Goal: Transaction & Acquisition: Purchase product/service

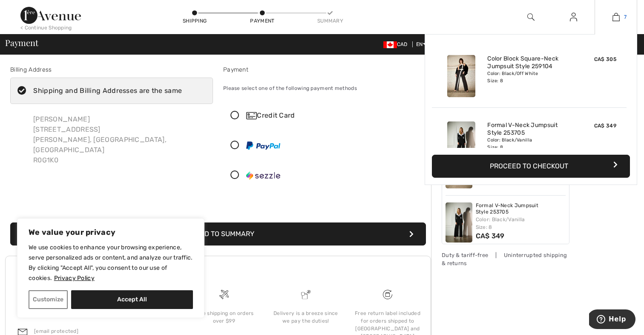
click at [619, 15] on img at bounding box center [616, 17] width 7 height 10
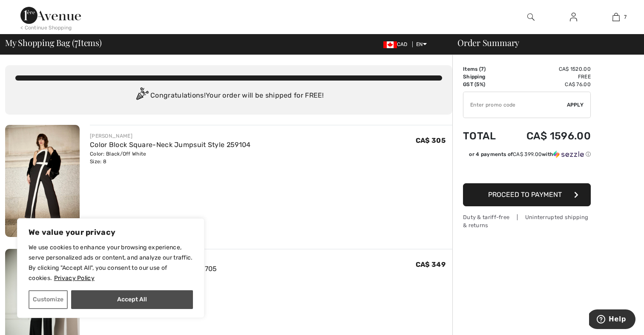
click at [126, 300] on button "Accept All" at bounding box center [132, 299] width 122 height 19
checkbox input "true"
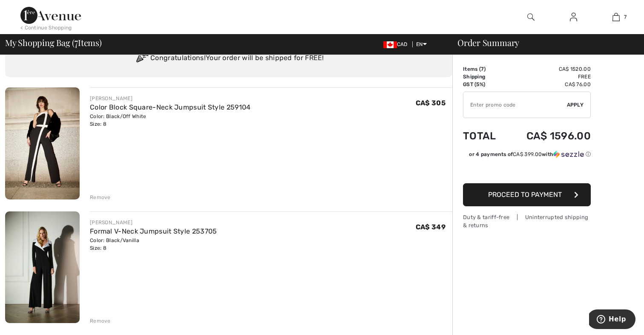
scroll to position [41, 0]
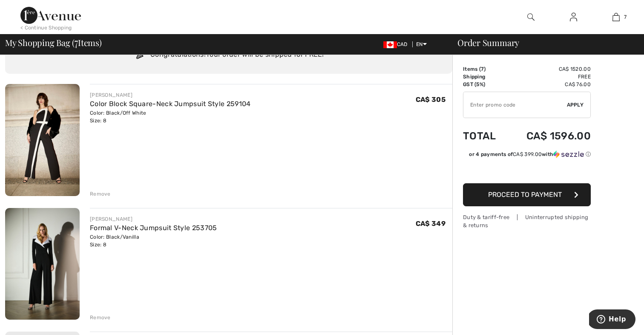
click at [68, 141] on img at bounding box center [42, 140] width 75 height 112
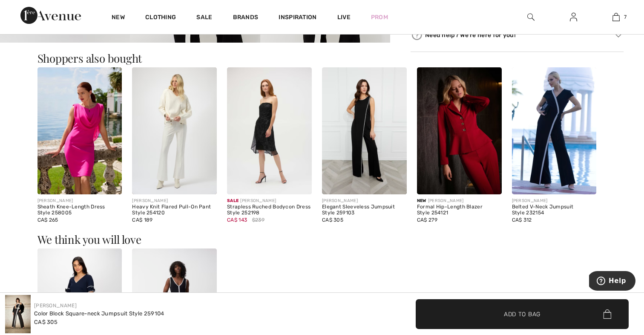
scroll to position [497, 0]
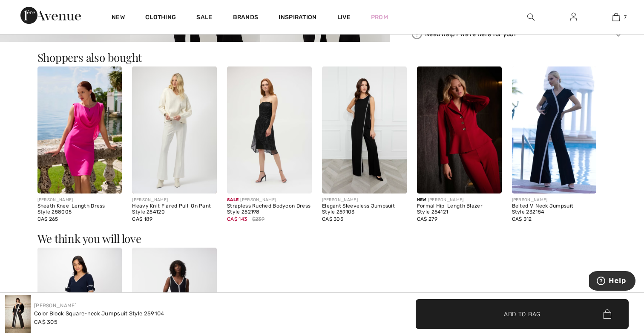
click at [366, 118] on img at bounding box center [364, 129] width 85 height 127
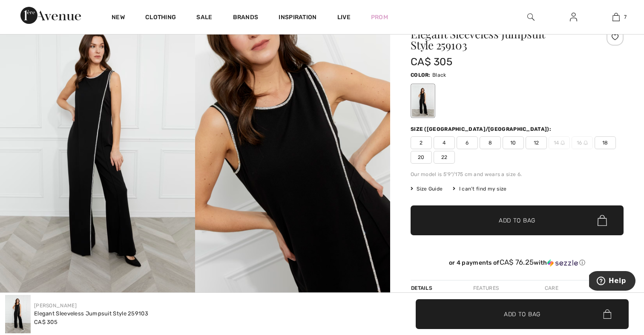
scroll to position [47, 0]
click at [492, 142] on span "8" at bounding box center [490, 143] width 21 height 13
click at [516, 221] on span "Add to Bag" at bounding box center [517, 220] width 37 height 9
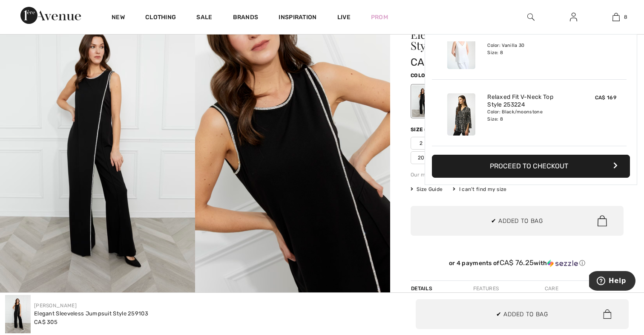
scroll to position [425, 0]
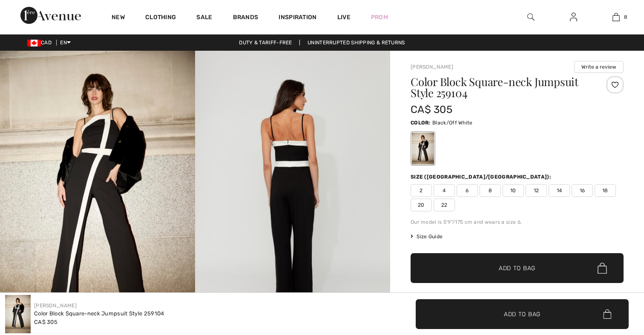
checkbox input "true"
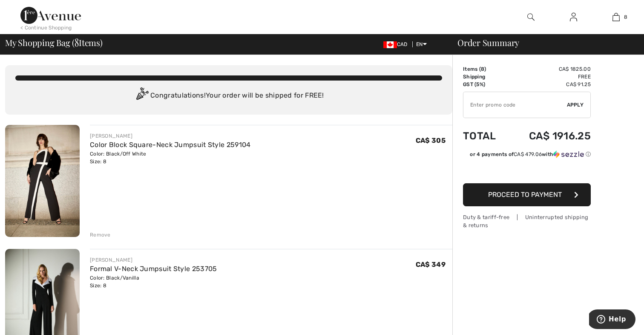
click at [33, 28] on div "< Continue Shopping" at bounding box center [46, 28] width 52 height 8
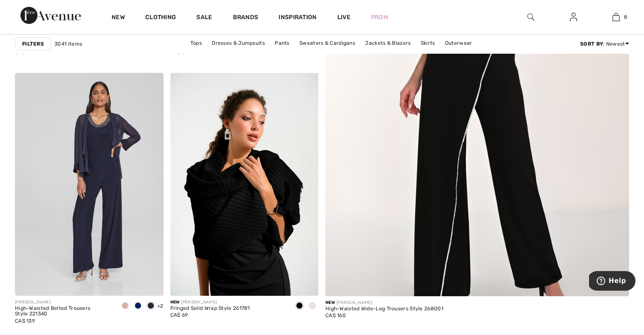
scroll to position [313, 0]
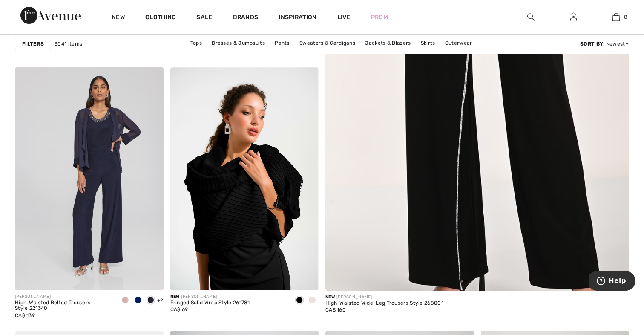
click at [479, 140] on img at bounding box center [477, 77] width 365 height 547
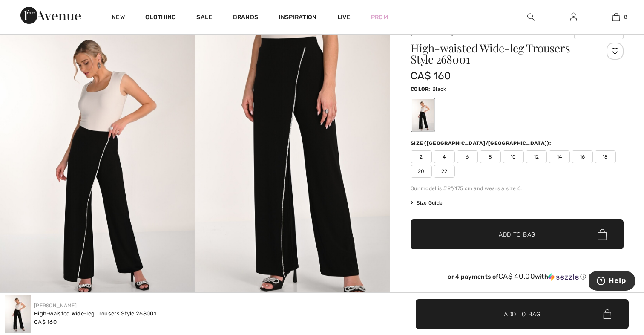
scroll to position [34, 0]
click at [309, 92] on img at bounding box center [292, 163] width 195 height 293
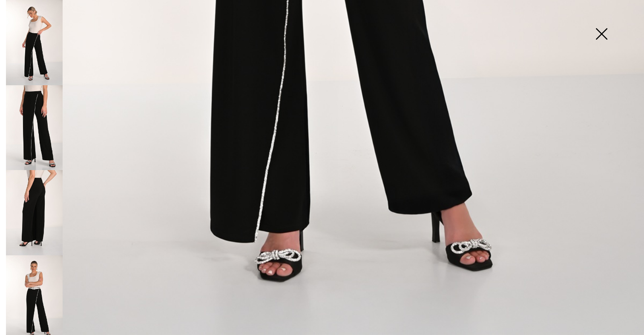
scroll to position [0, 0]
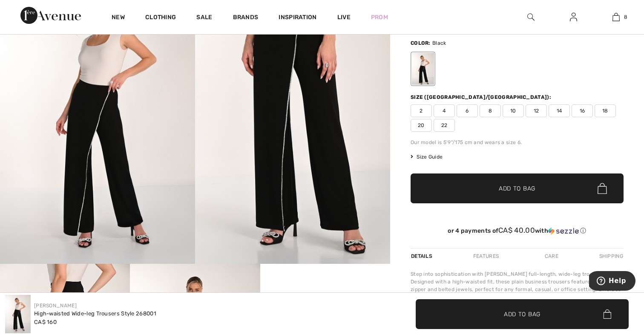
click at [492, 109] on span "8" at bounding box center [490, 110] width 21 height 13
click at [520, 187] on span "Add to Bag" at bounding box center [517, 188] width 37 height 9
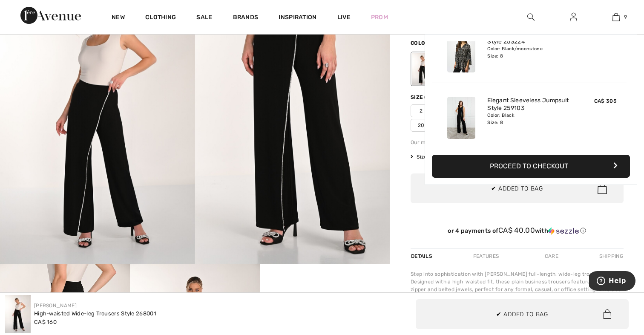
scroll to position [492, 0]
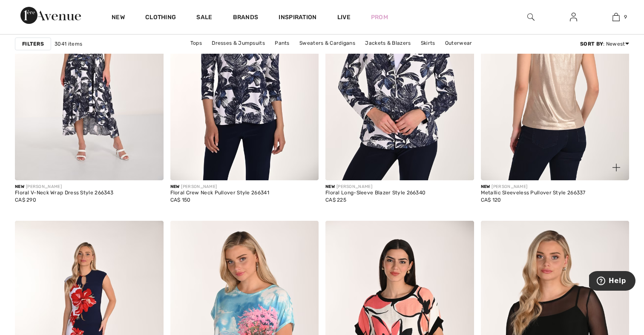
scroll to position [2795, 0]
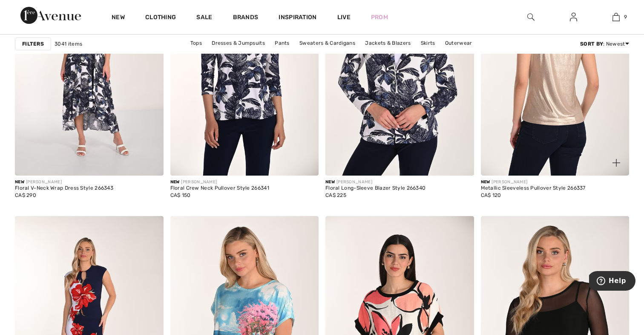
click at [552, 76] on img at bounding box center [555, 64] width 149 height 223
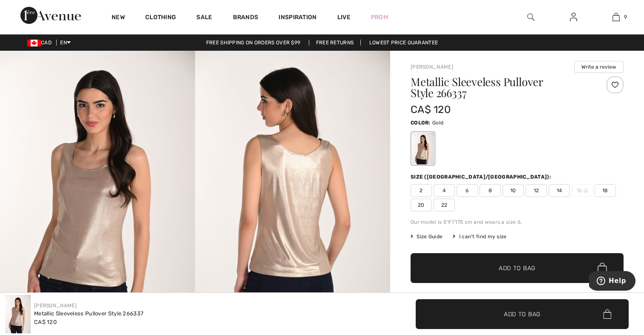
click at [491, 190] on span "8" at bounding box center [490, 190] width 21 height 13
click at [502, 270] on span "Add to Bag" at bounding box center [517, 268] width 37 height 9
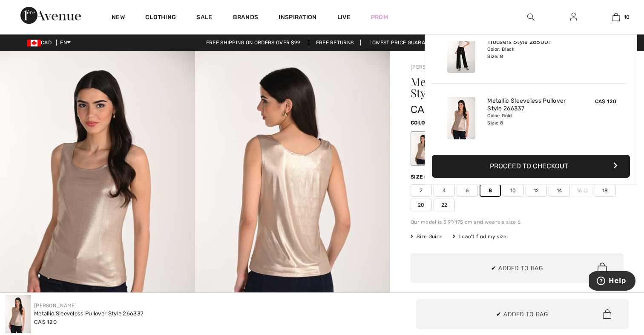
scroll to position [558, 0]
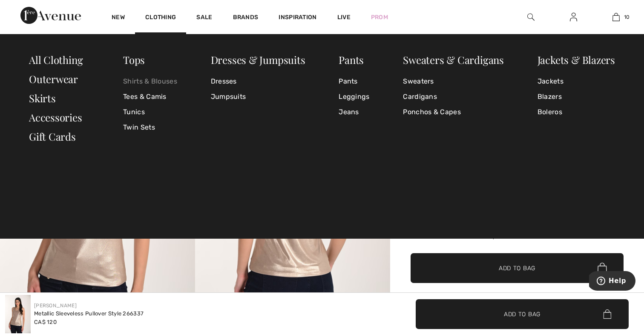
click at [148, 79] on link "Shirts & Blouses" at bounding box center [150, 81] width 54 height 15
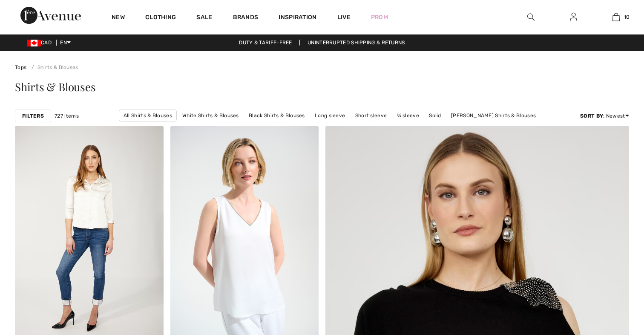
checkbox input "true"
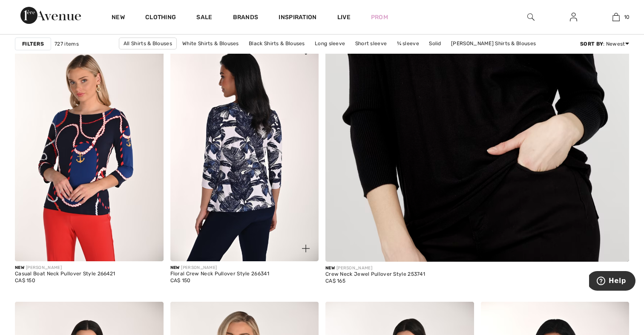
scroll to position [351, 0]
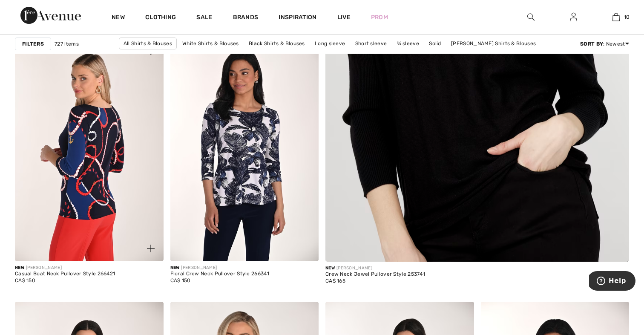
click at [107, 180] on img at bounding box center [89, 149] width 149 height 223
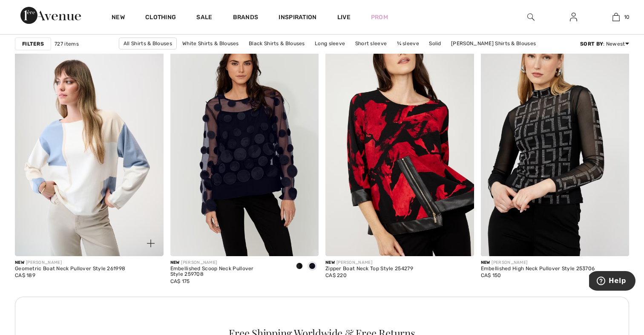
scroll to position [1834, 0]
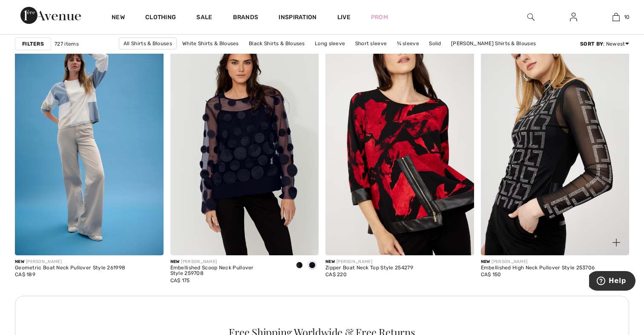
click at [582, 135] on img at bounding box center [555, 143] width 149 height 223
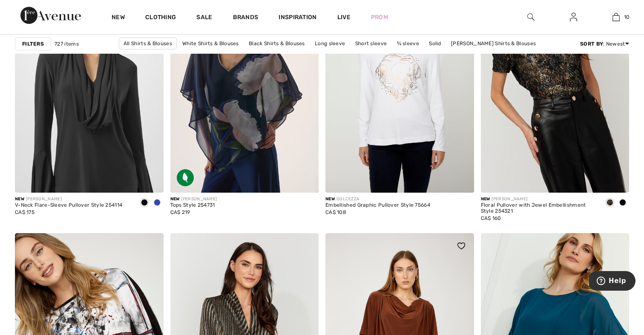
scroll to position [3648, 0]
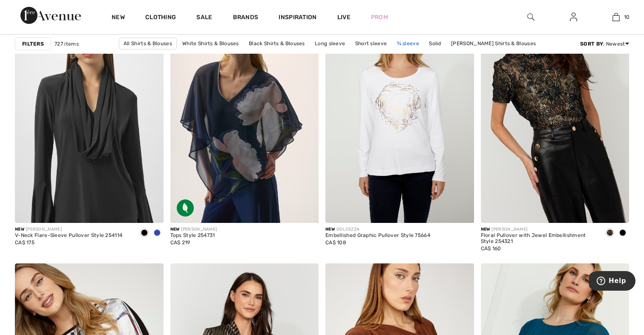
click at [410, 42] on link "¾ sleeve" at bounding box center [408, 43] width 31 height 11
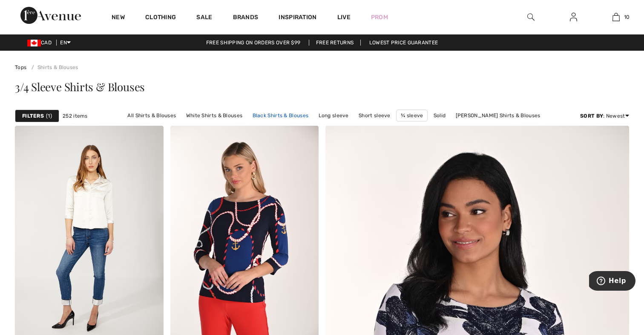
click at [287, 116] on link "Black Shirts & Blouses" at bounding box center [280, 115] width 65 height 11
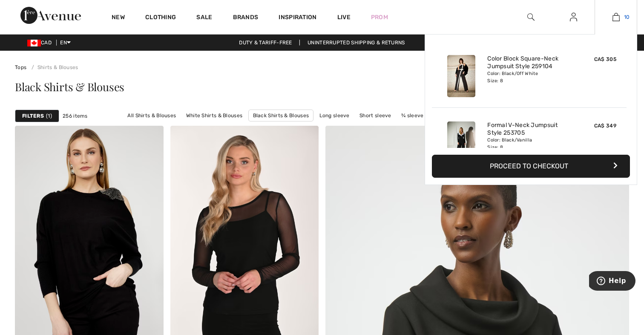
click at [625, 15] on span "10" at bounding box center [627, 17] width 6 height 8
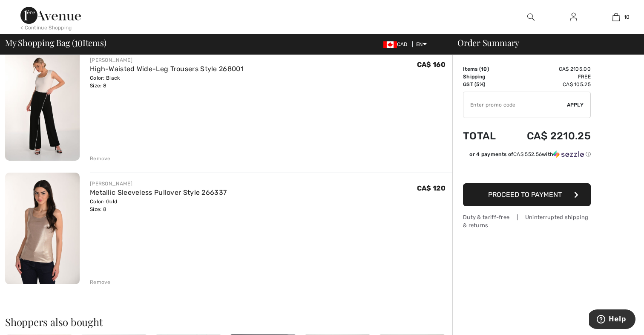
scroll to position [1067, 0]
click at [100, 280] on div "Remove" at bounding box center [100, 281] width 21 height 8
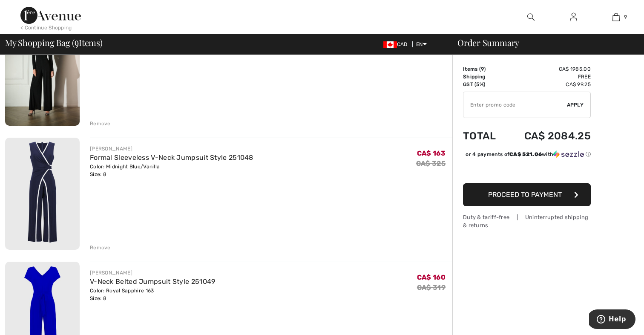
scroll to position [241, 0]
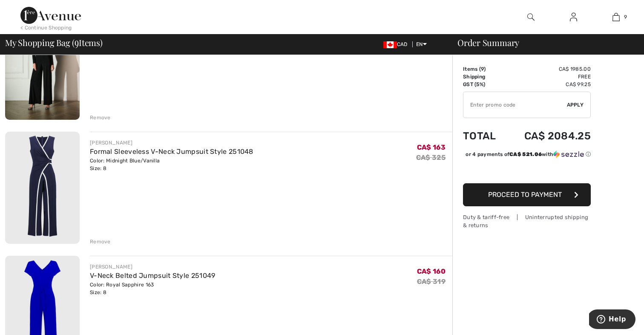
click at [102, 243] on div "Remove" at bounding box center [100, 242] width 21 height 8
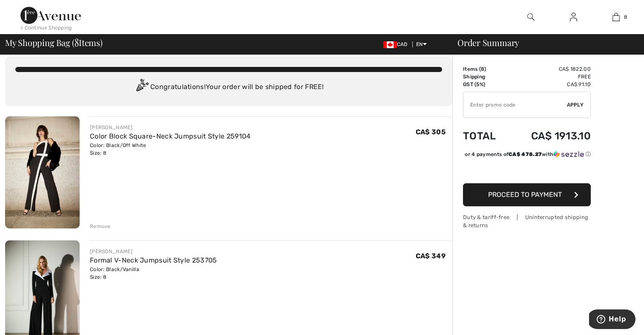
scroll to position [7, 0]
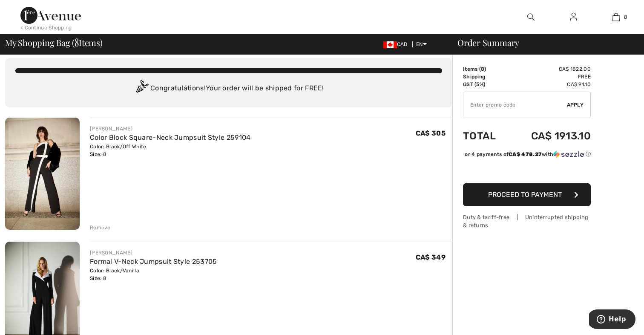
click at [100, 226] on div "Remove" at bounding box center [100, 228] width 21 height 8
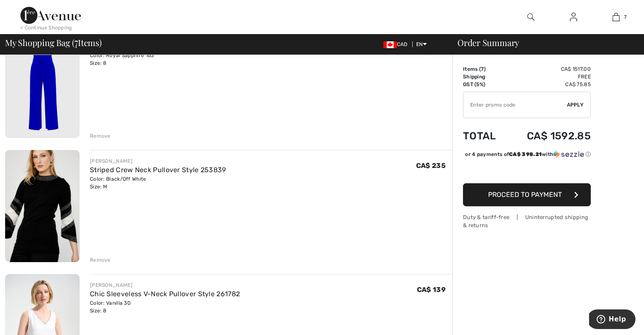
scroll to position [222, 0]
click at [24, 212] on img at bounding box center [42, 206] width 75 height 112
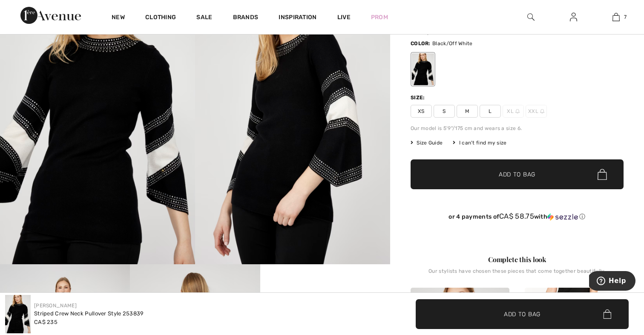
scroll to position [79, 0]
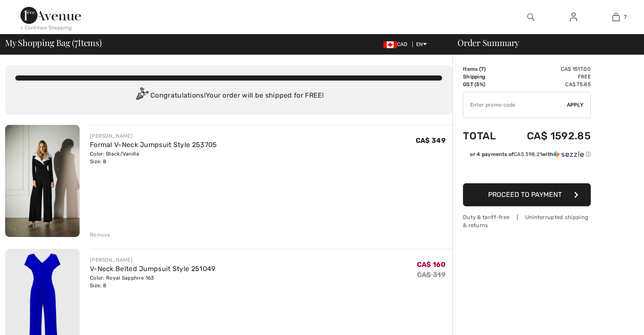
click at [528, 199] on button "Proceed to Payment" at bounding box center [527, 194] width 128 height 23
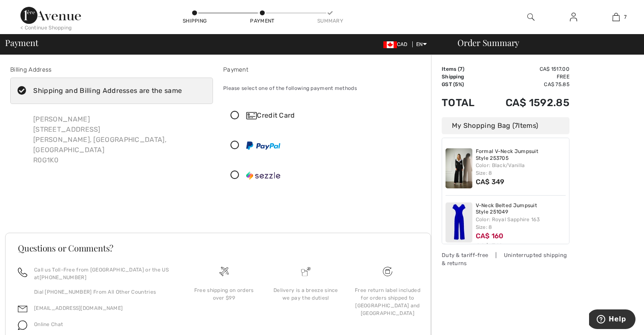
click at [235, 114] on icon at bounding box center [235, 115] width 23 height 9
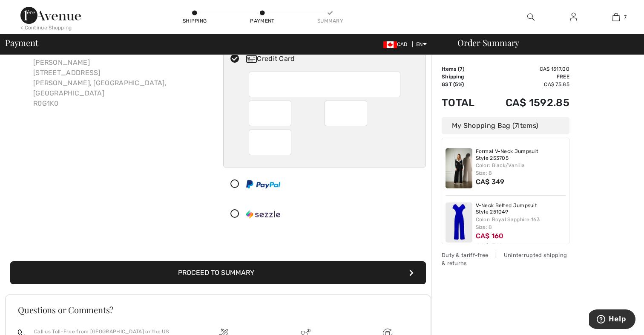
scroll to position [49, 0]
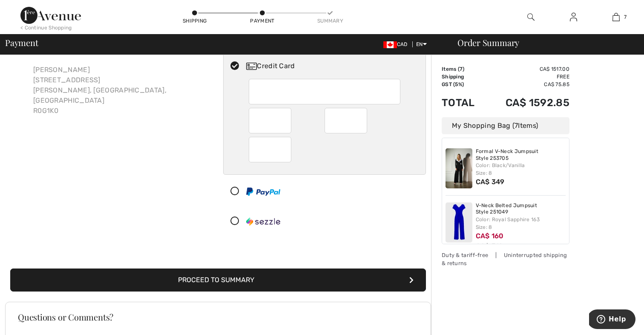
click at [277, 276] on button "Proceed to Summary" at bounding box center [218, 279] width 416 height 23
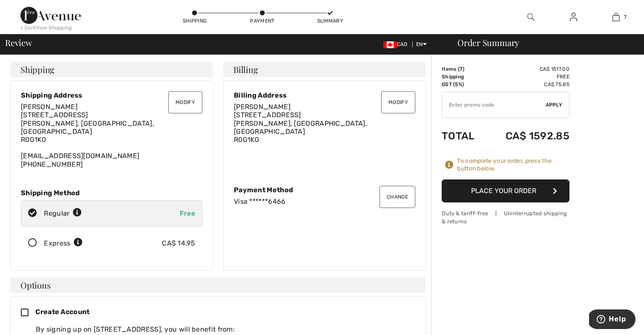
click at [489, 190] on button "Place Your Order" at bounding box center [506, 190] width 128 height 23
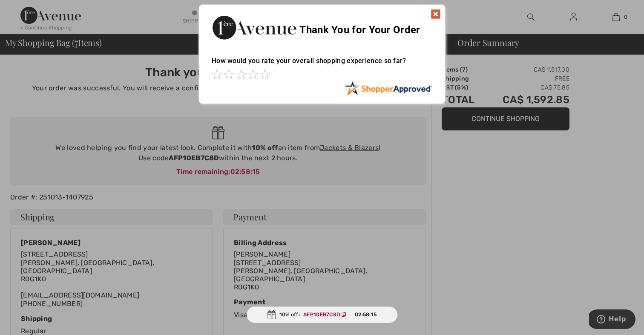
click at [436, 12] on img at bounding box center [436, 14] width 10 height 10
